Goal: Use online tool/utility: Utilize a website feature to perform a specific function

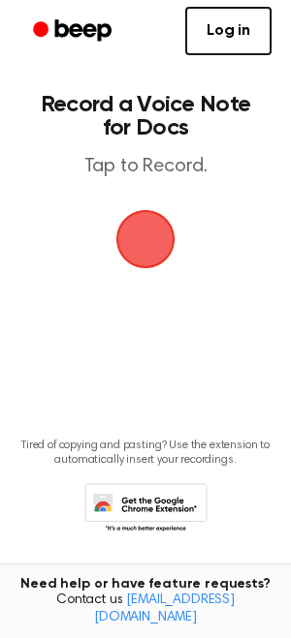
click at [146, 239] on span "button" at bounding box center [145, 239] width 54 height 54
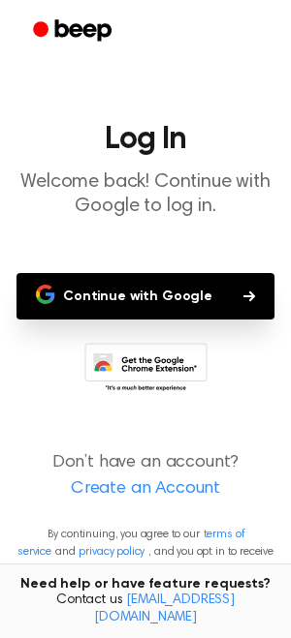
click at [170, 289] on button "Continue with Google" at bounding box center [145, 296] width 258 height 46
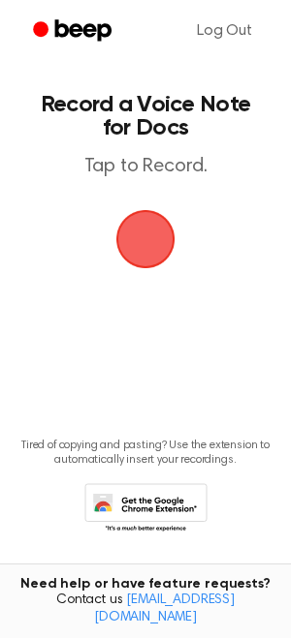
click at [143, 242] on span "button" at bounding box center [145, 239] width 54 height 54
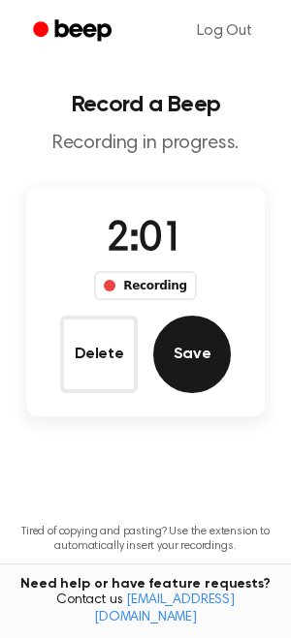
click at [201, 359] on button "Save" at bounding box center [191, 354] width 77 height 77
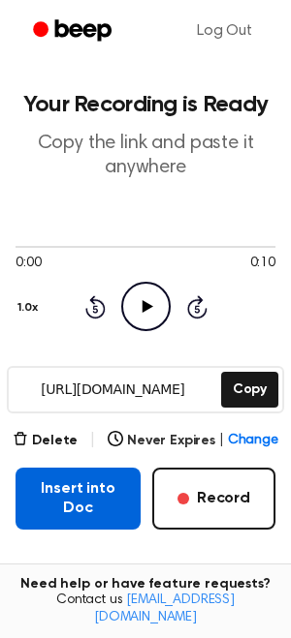
click at [108, 491] on button "Insert into Doc" at bounding box center [77, 499] width 125 height 62
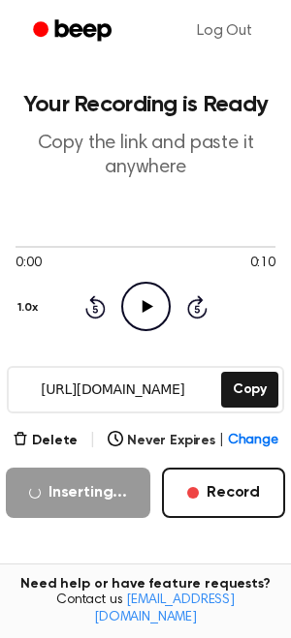
drag, startPoint x: 219, startPoint y: 340, endPoint x: 69, endPoint y: 362, distance: 151.8
click at [193, 340] on div "0:00 0:10 Your browser does not support the [object Object] element. 1.0x Rewin…" at bounding box center [145, 284] width 260 height 147
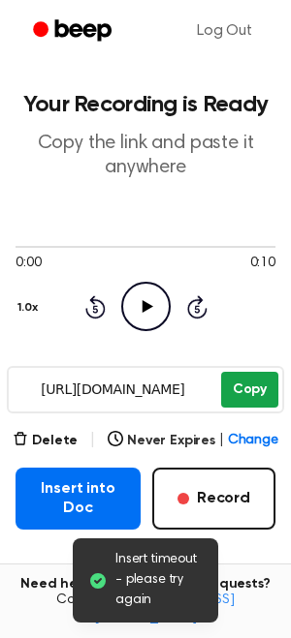
click at [243, 400] on button "Copy" at bounding box center [249, 390] width 57 height 36
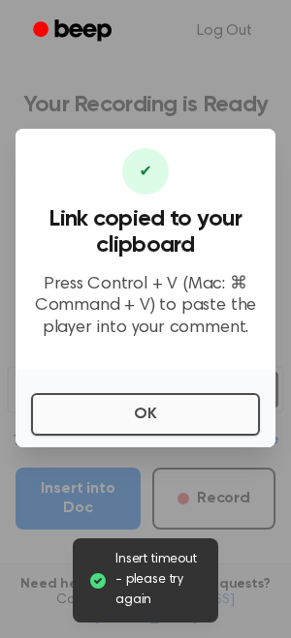
click at [133, 411] on button "OK" at bounding box center [145, 414] width 229 height 43
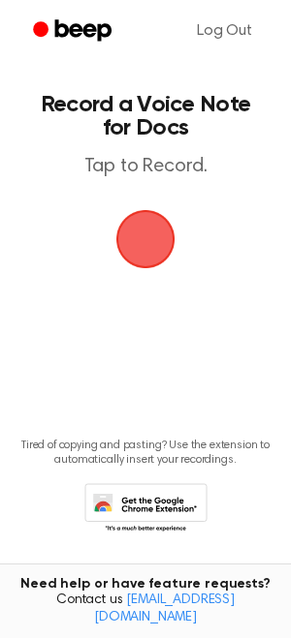
click at [157, 233] on span "button" at bounding box center [145, 239] width 79 height 79
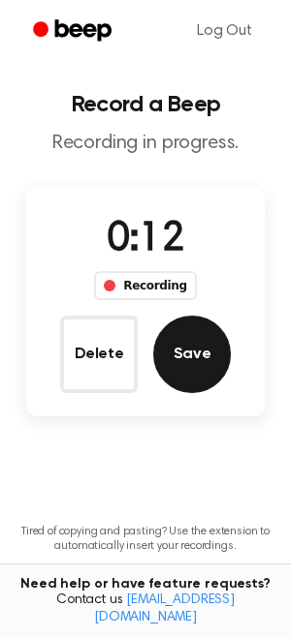
click at [197, 360] on button "Save" at bounding box center [191, 354] width 77 height 77
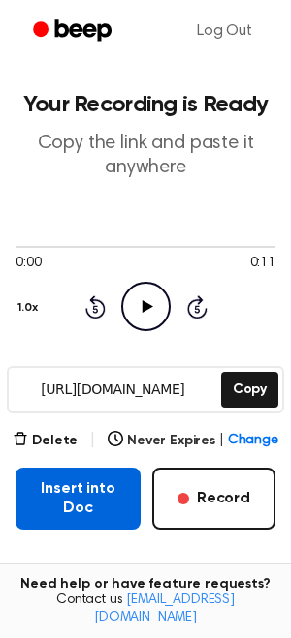
click at [100, 504] on button "Insert into Doc" at bounding box center [77, 499] width 125 height 62
